Goal: Task Accomplishment & Management: Use online tool/utility

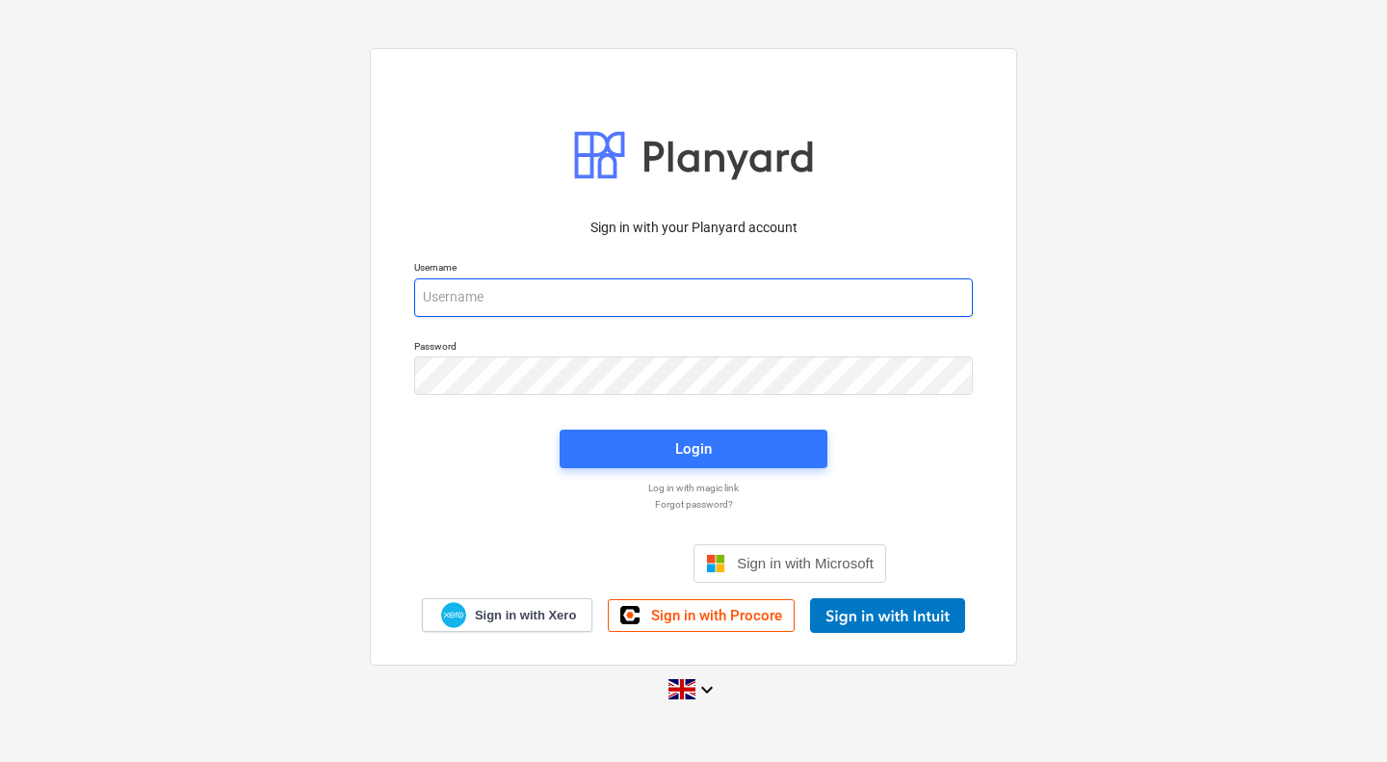
type input "[PERSON_NAME][EMAIL_ADDRESS][PERSON_NAME][DOMAIN_NAME]"
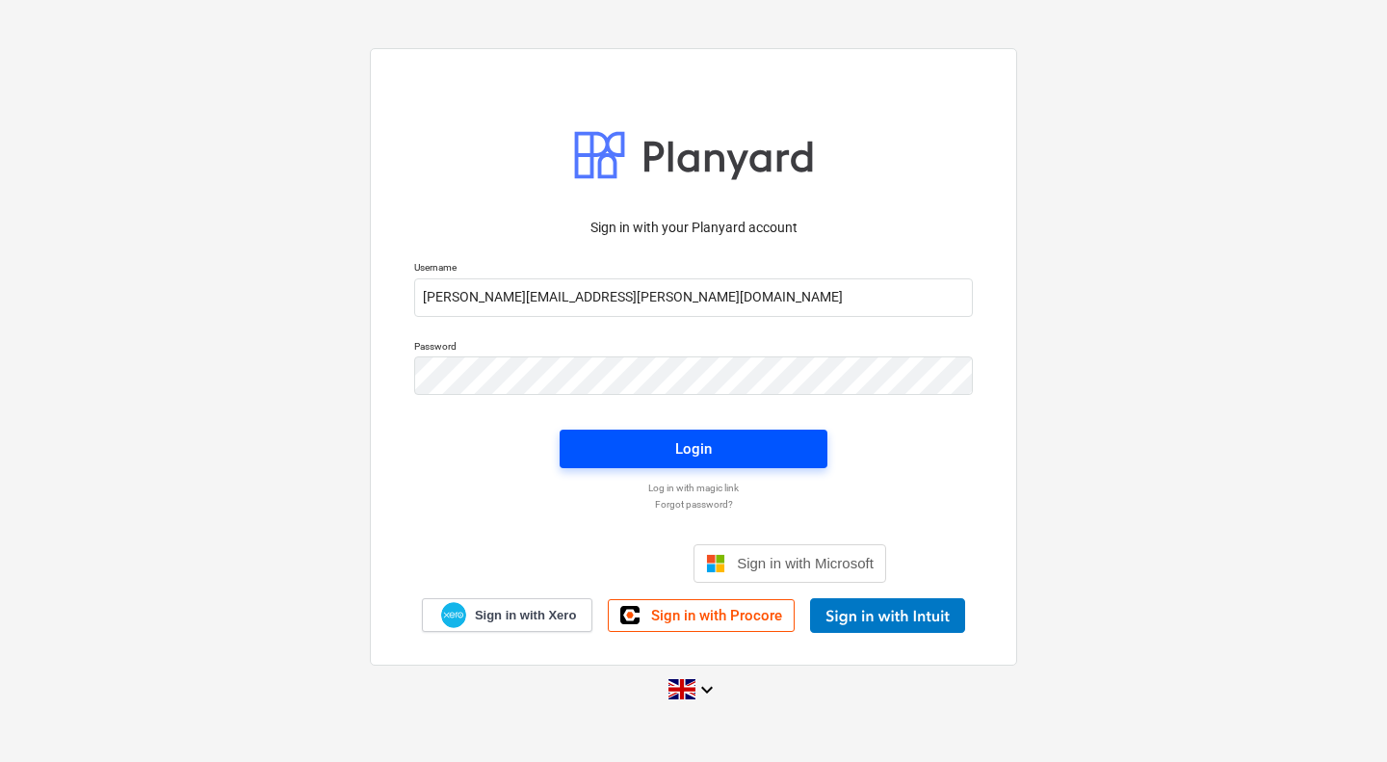
click at [790, 430] on button "Login" at bounding box center [693, 448] width 268 height 39
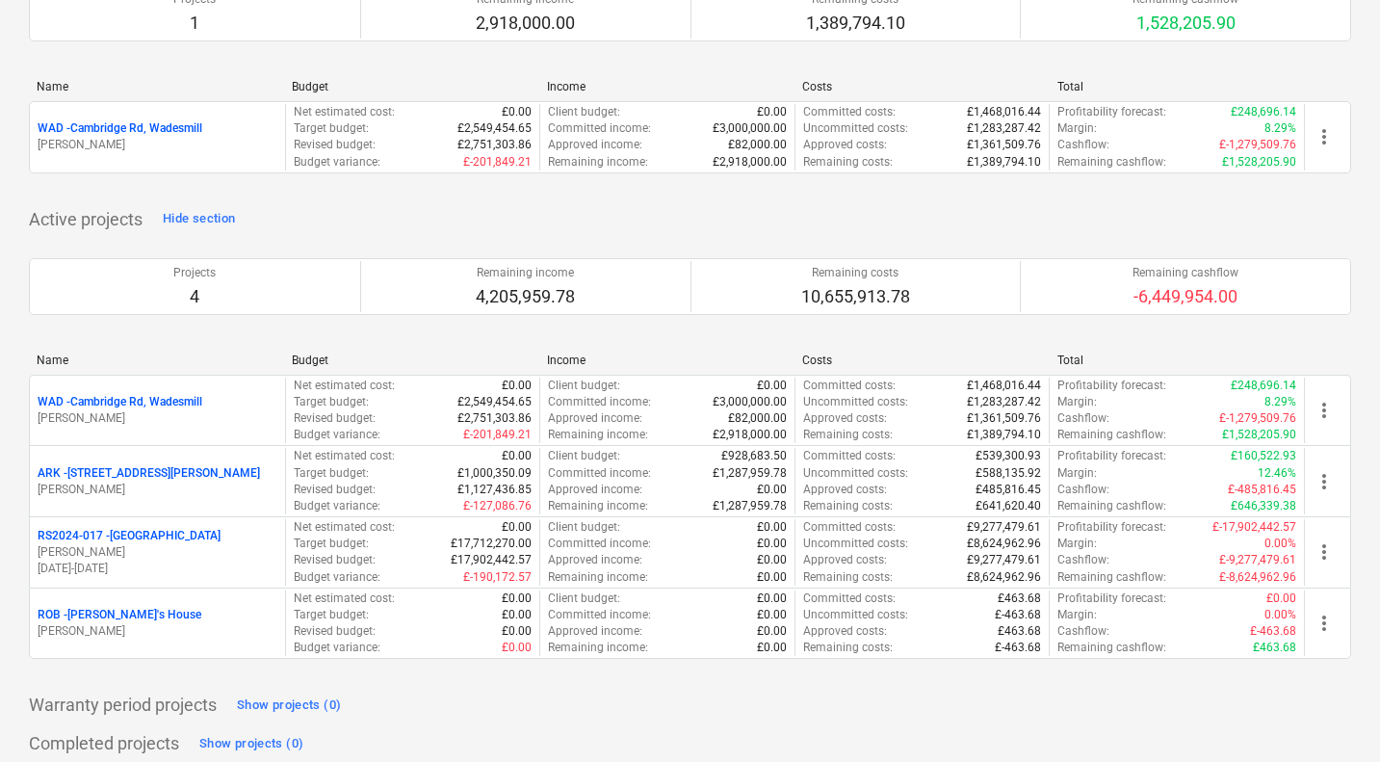
scroll to position [174, 0]
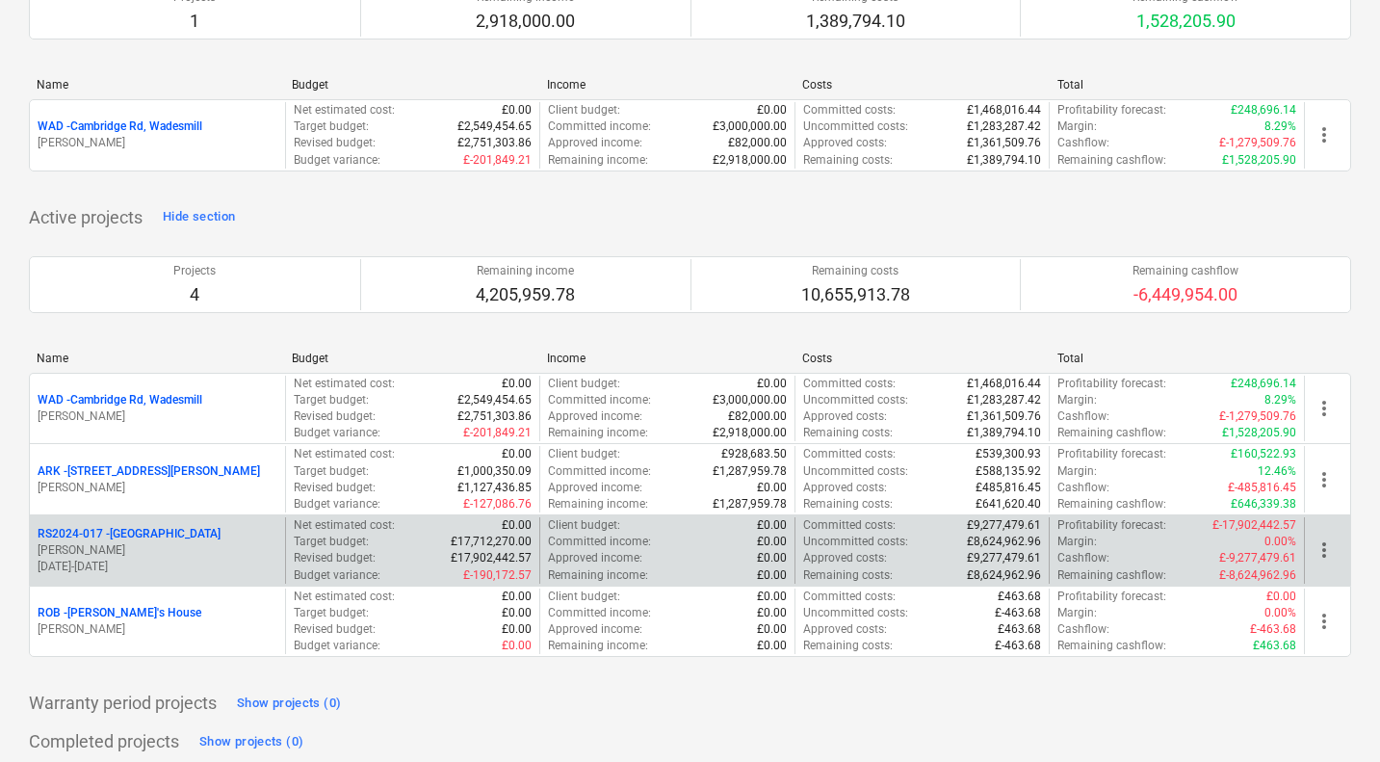
click at [130, 536] on p "RS2024-017 - [GEOGRAPHIC_DATA]" at bounding box center [129, 534] width 183 height 16
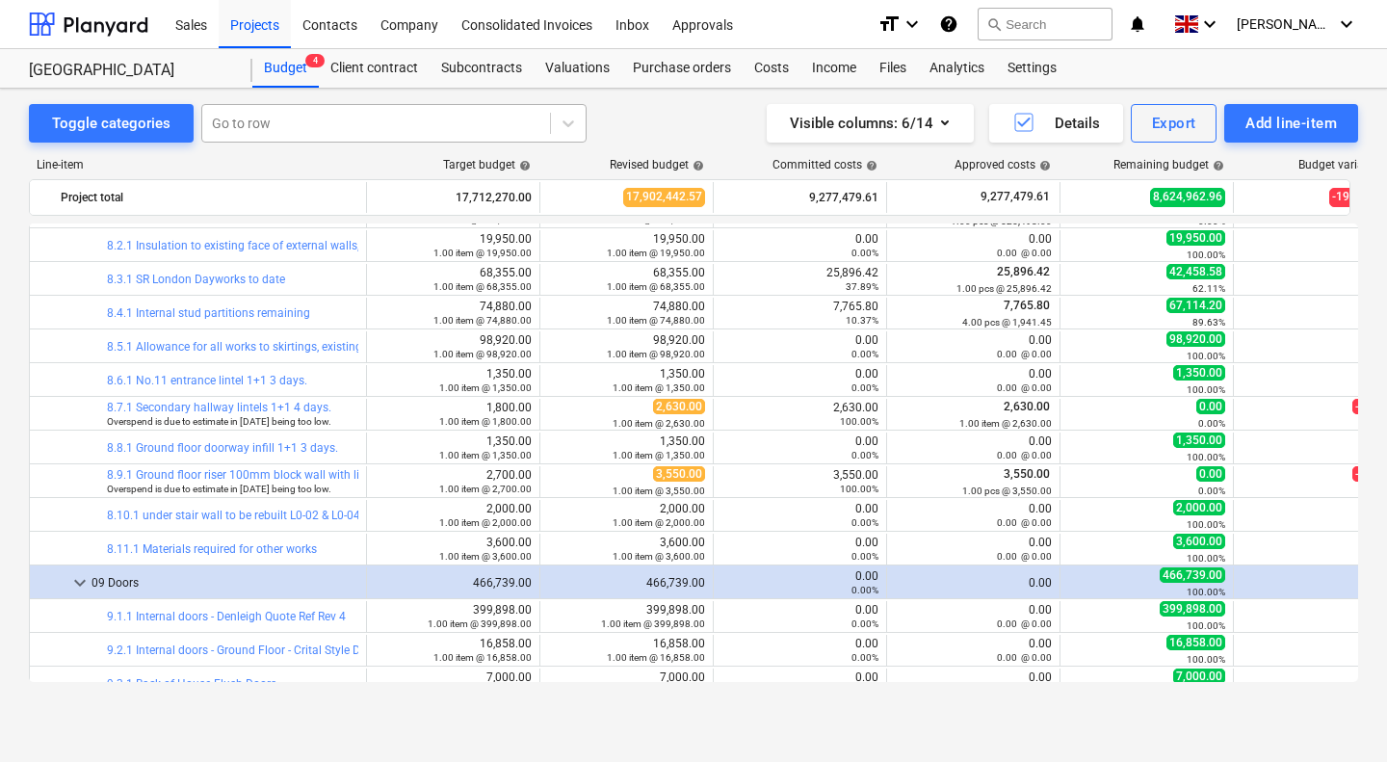
scroll to position [3970, 0]
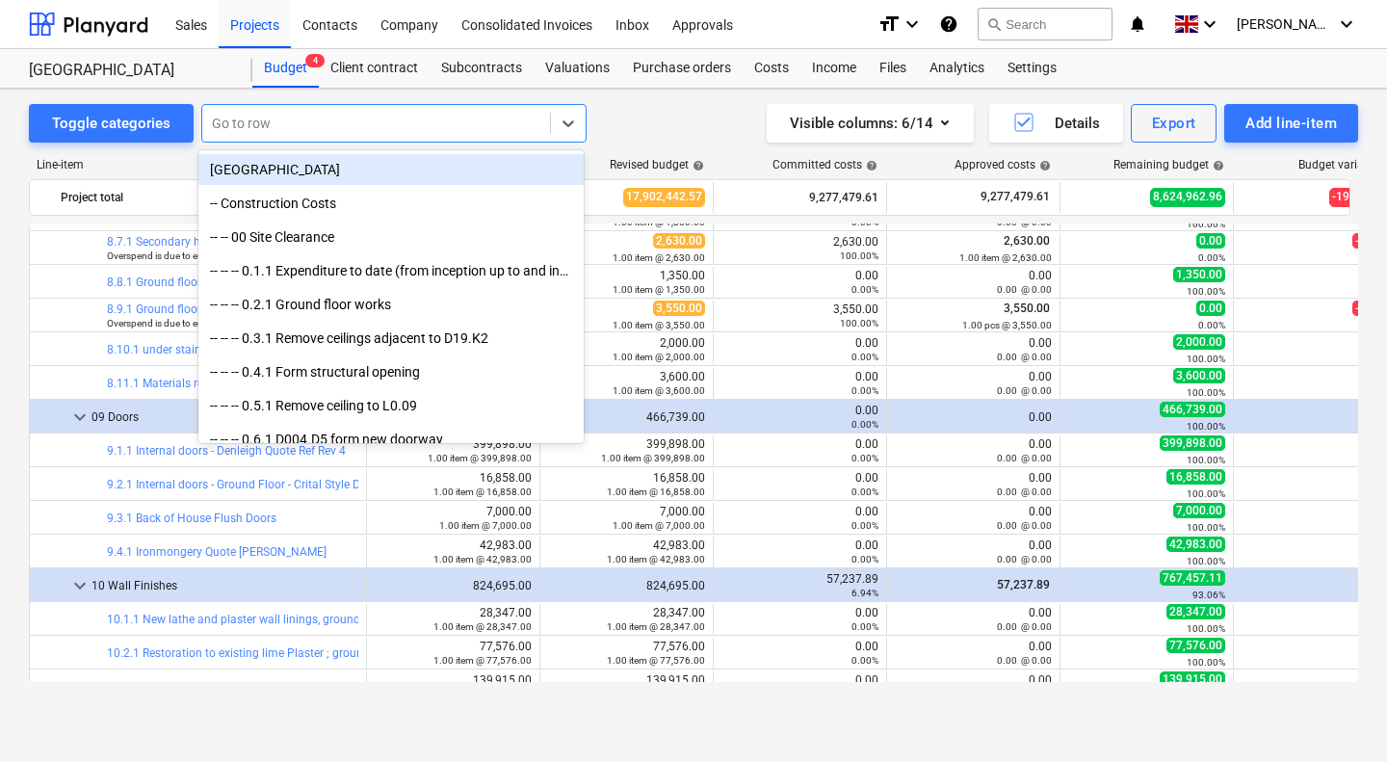
click at [309, 126] on div at bounding box center [376, 123] width 328 height 19
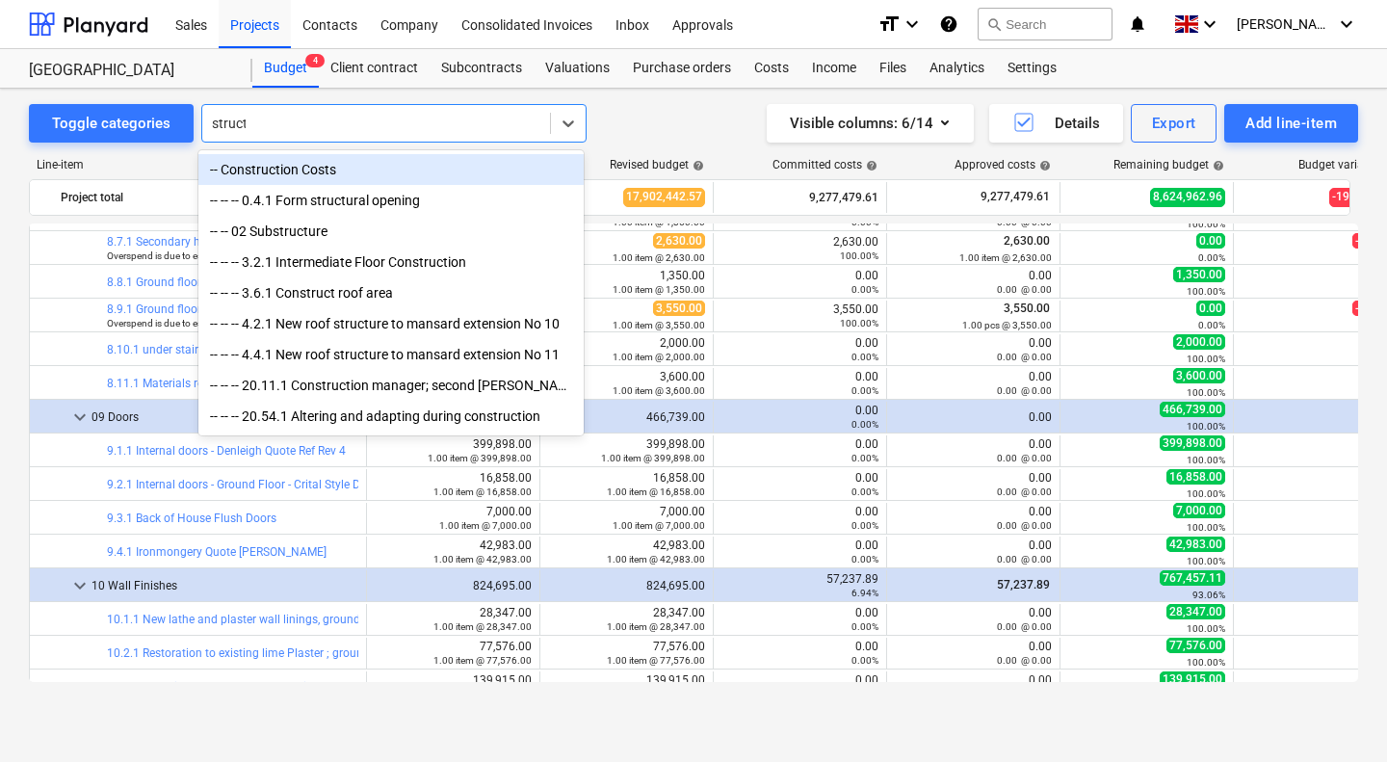
type input "structu"
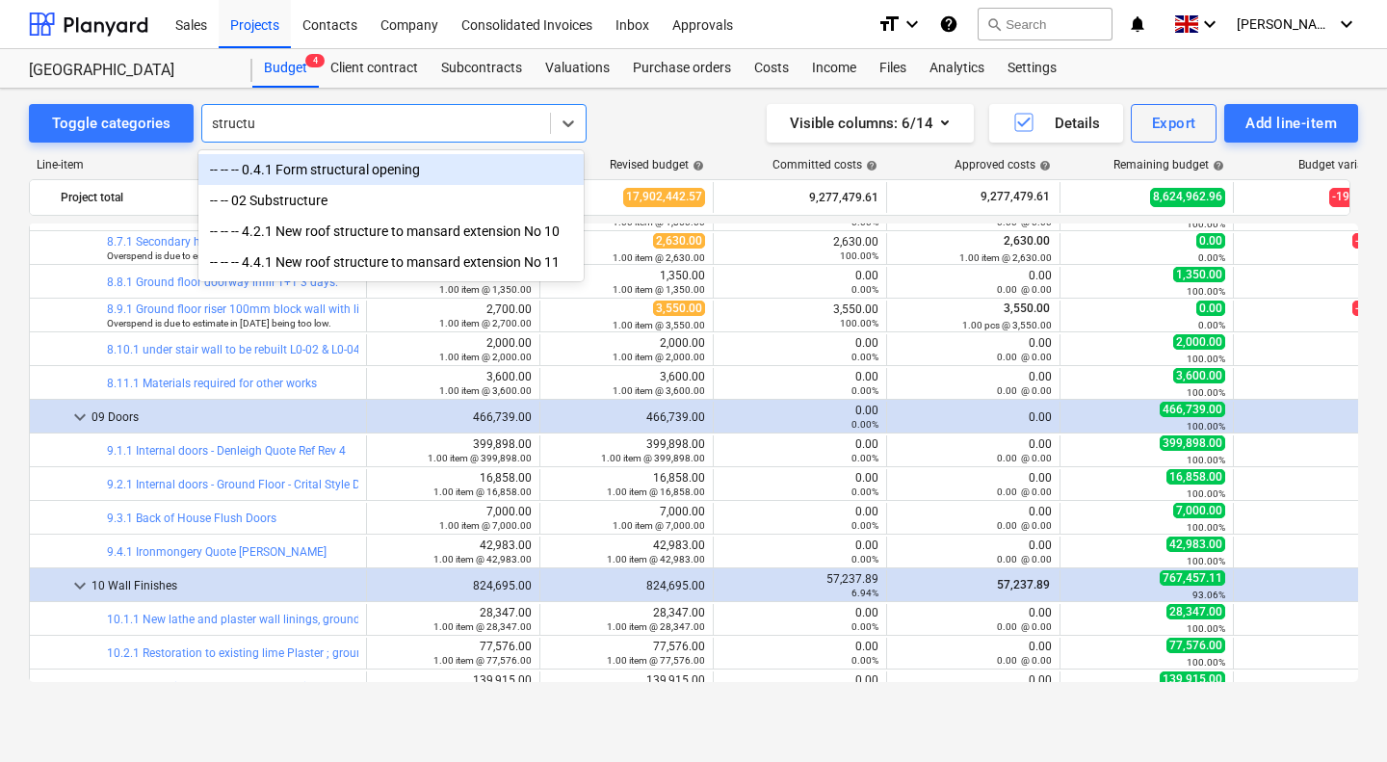
click at [339, 168] on div "-- -- -- 0.4.1 Form structural opening" at bounding box center [390, 169] width 385 height 31
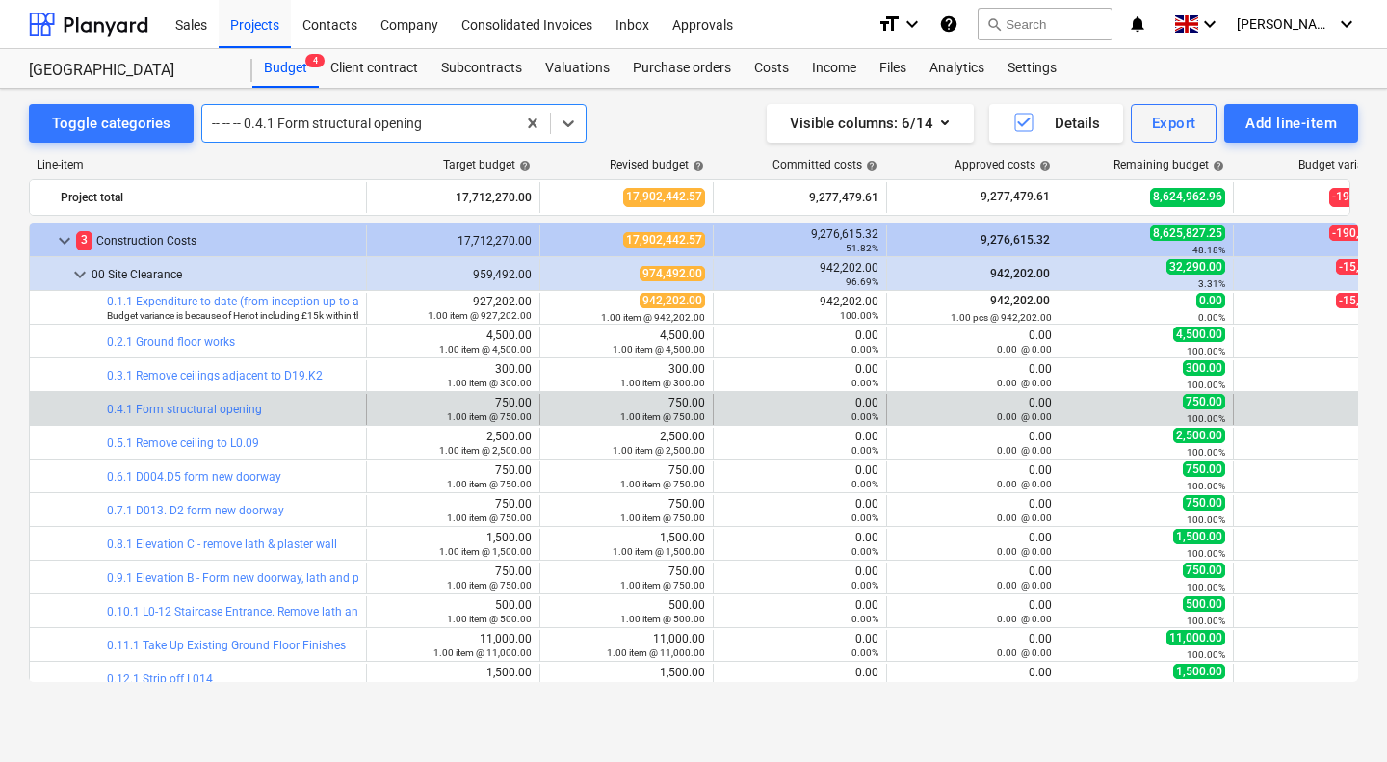
scroll to position [376, 0]
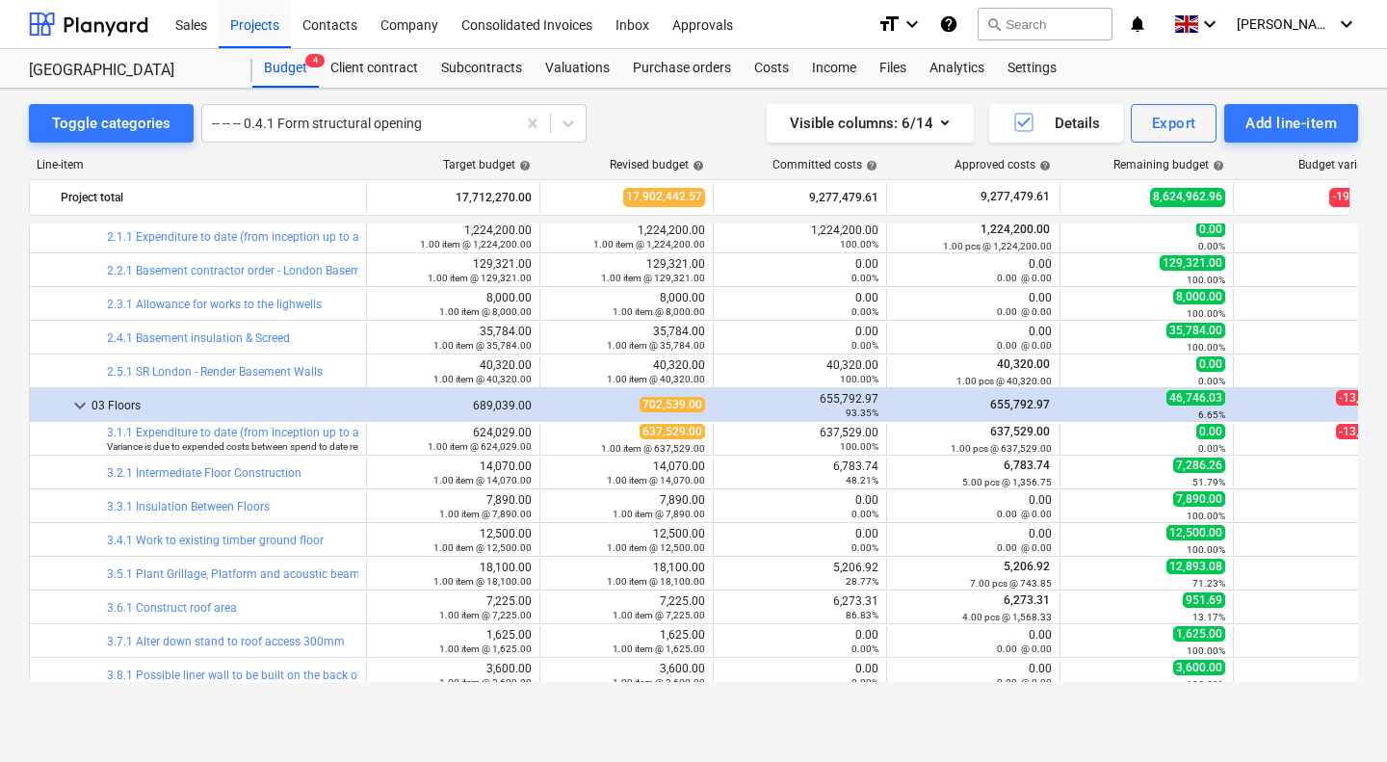
scroll to position [0, 0]
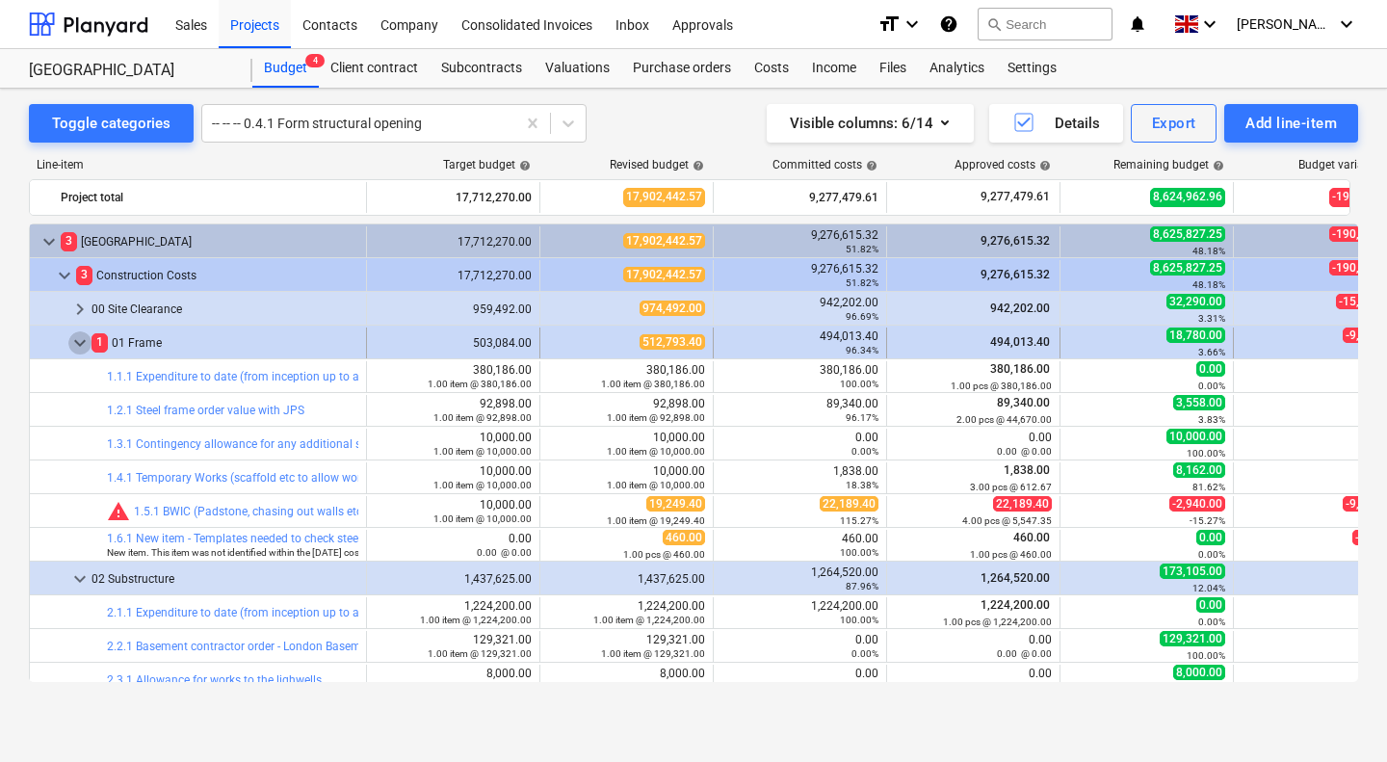
click at [84, 340] on span "keyboard_arrow_down" at bounding box center [79, 342] width 23 height 23
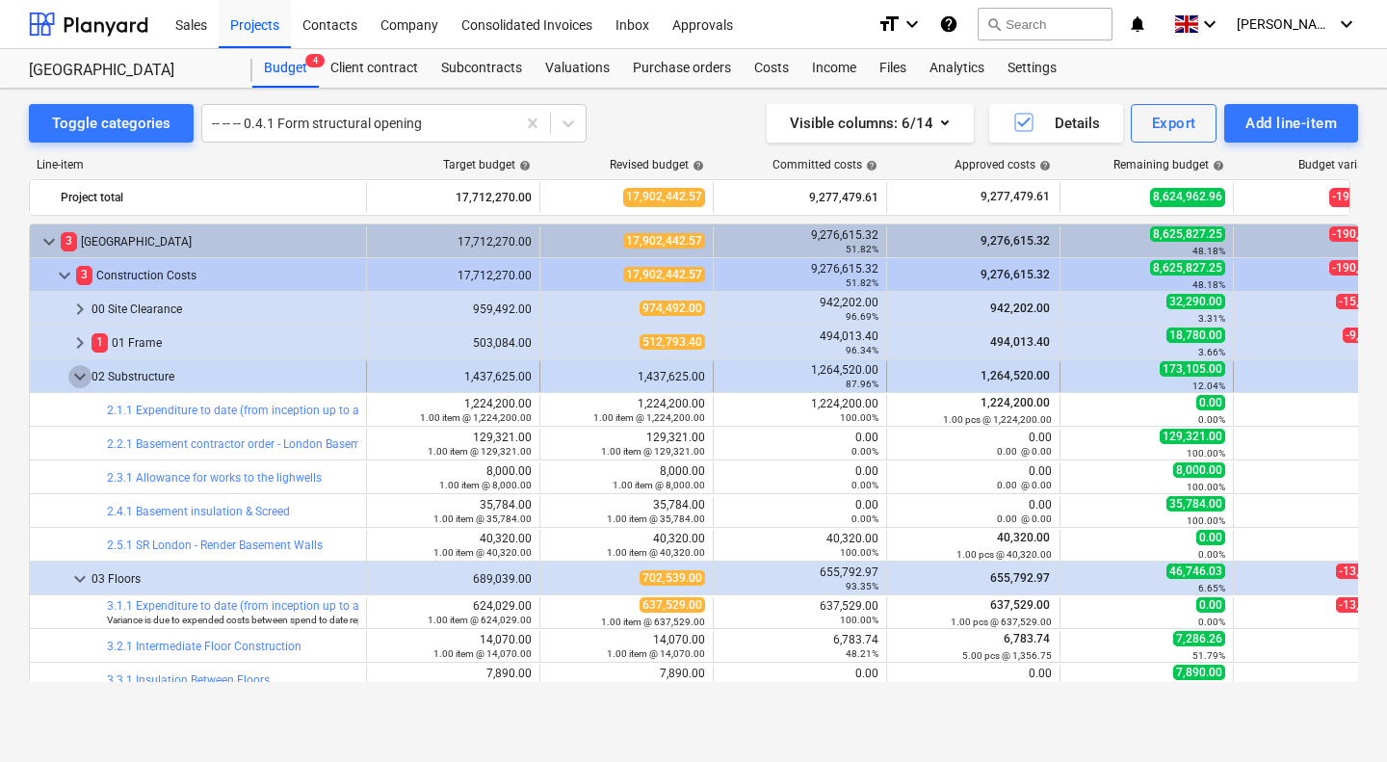
click at [81, 373] on span "keyboard_arrow_down" at bounding box center [79, 376] width 23 height 23
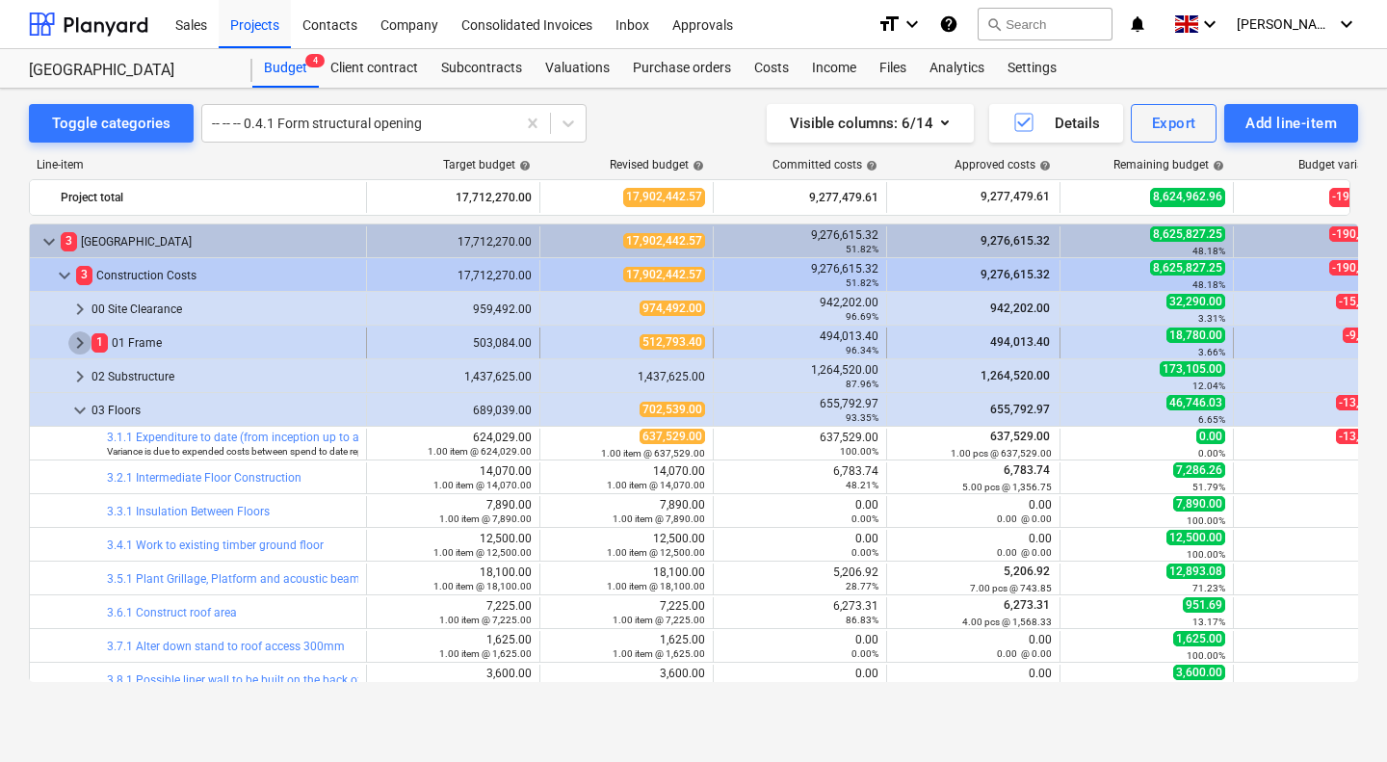
click at [73, 337] on span "keyboard_arrow_right" at bounding box center [79, 342] width 23 height 23
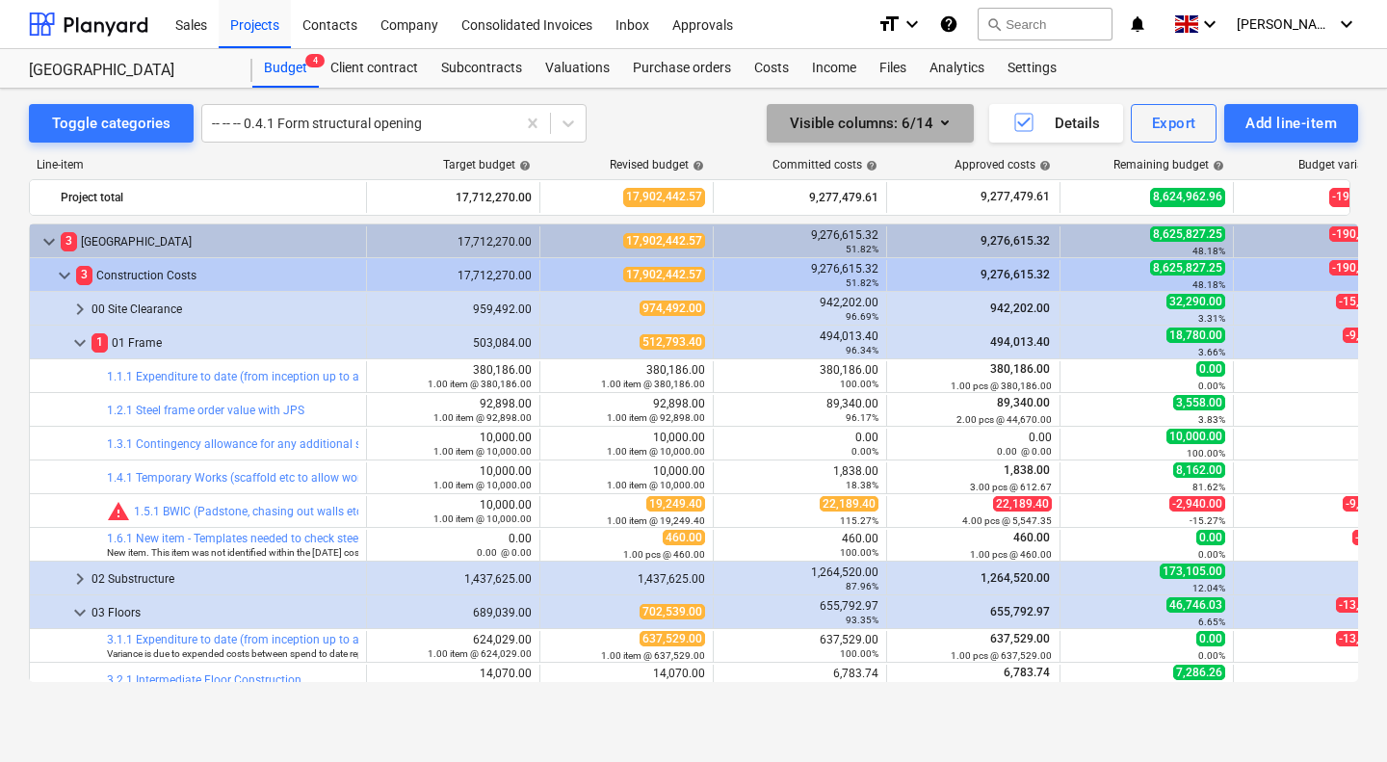
click at [947, 121] on icon "button" at bounding box center [945, 122] width 8 height 5
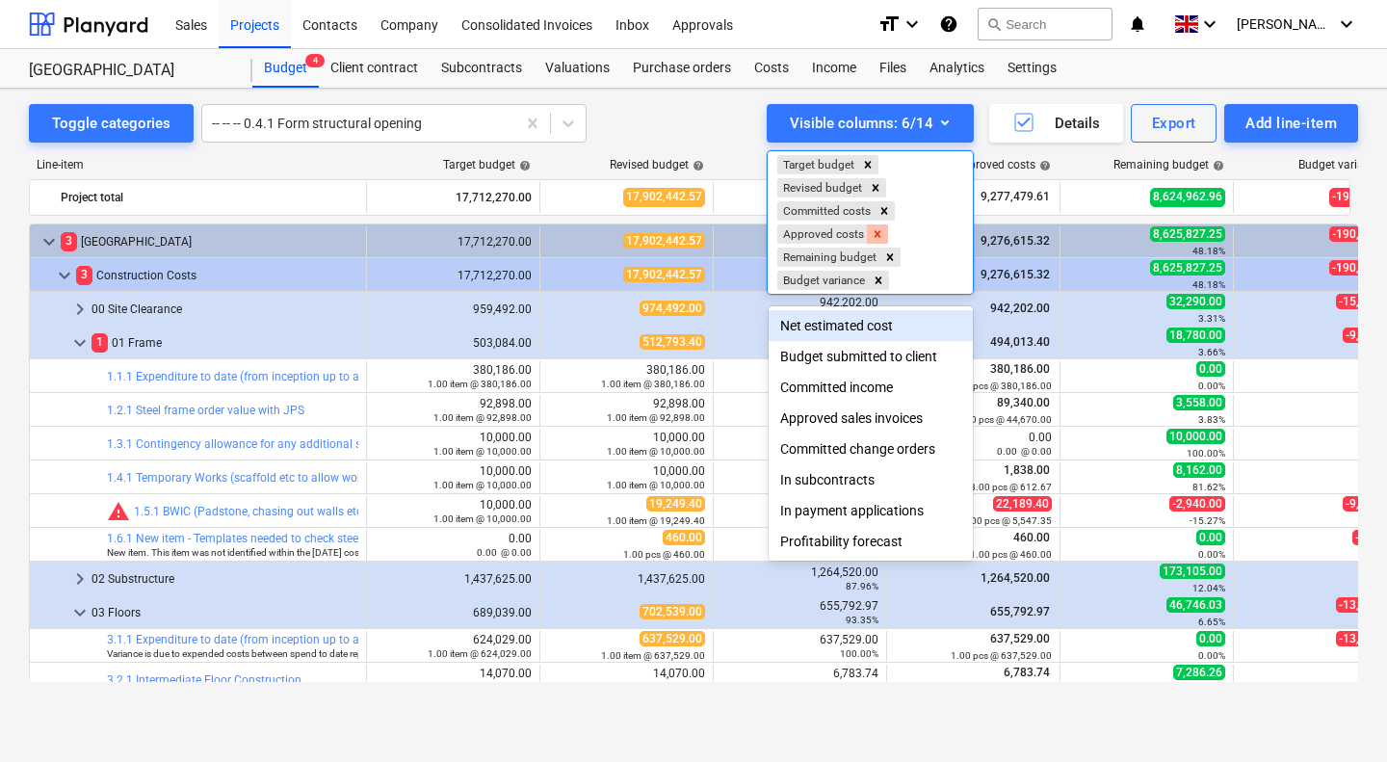
click at [877, 232] on icon "Remove Approved costs" at bounding box center [877, 233] width 13 height 13
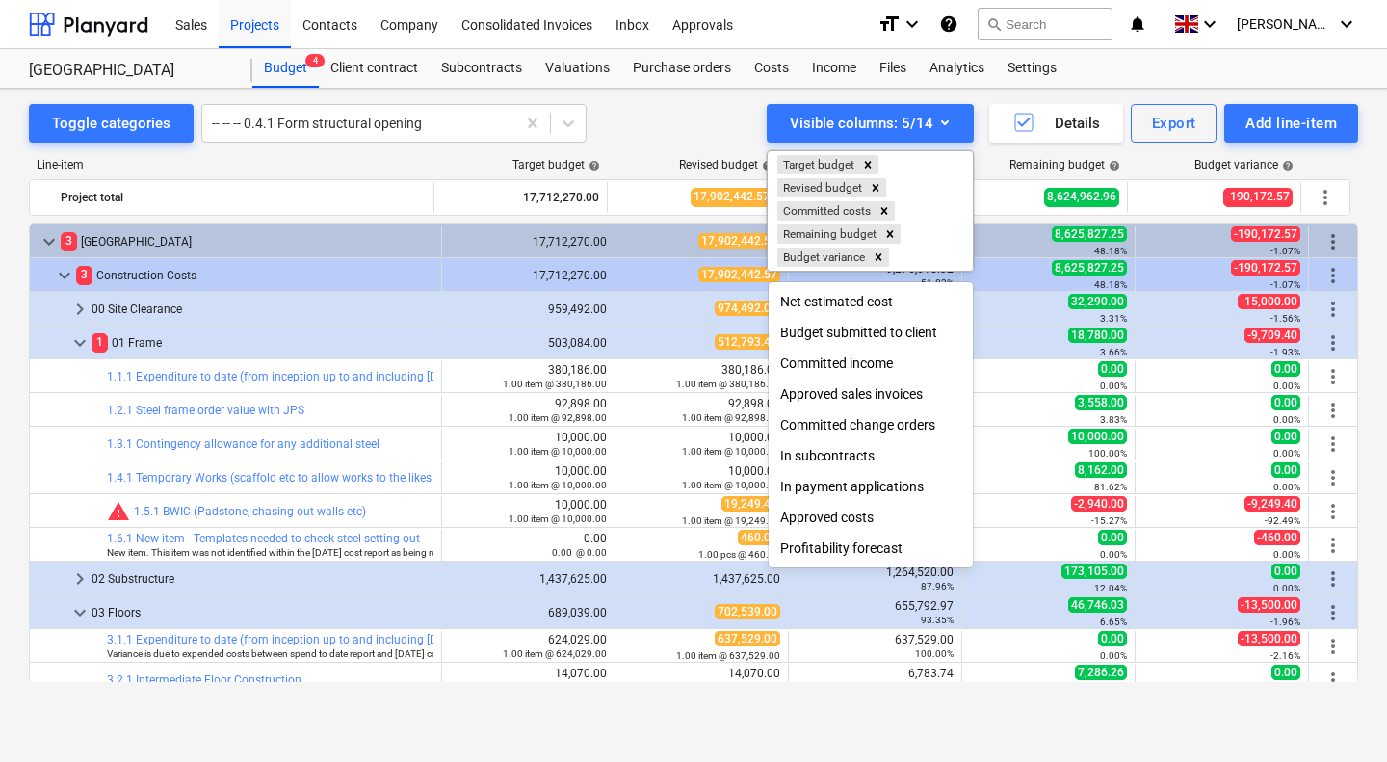
click at [629, 144] on div at bounding box center [693, 381] width 1387 height 762
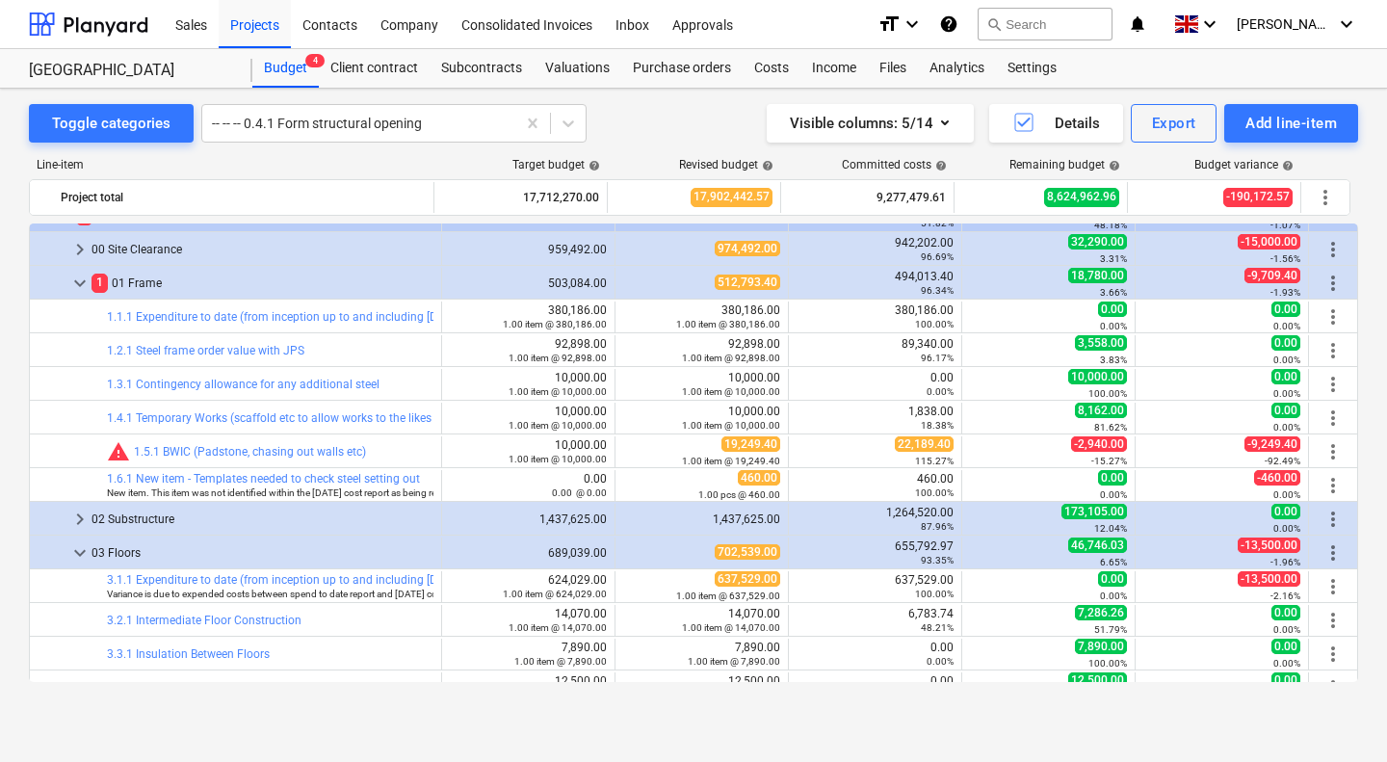
scroll to position [157, 0]
